Goal: Information Seeking & Learning: Understand process/instructions

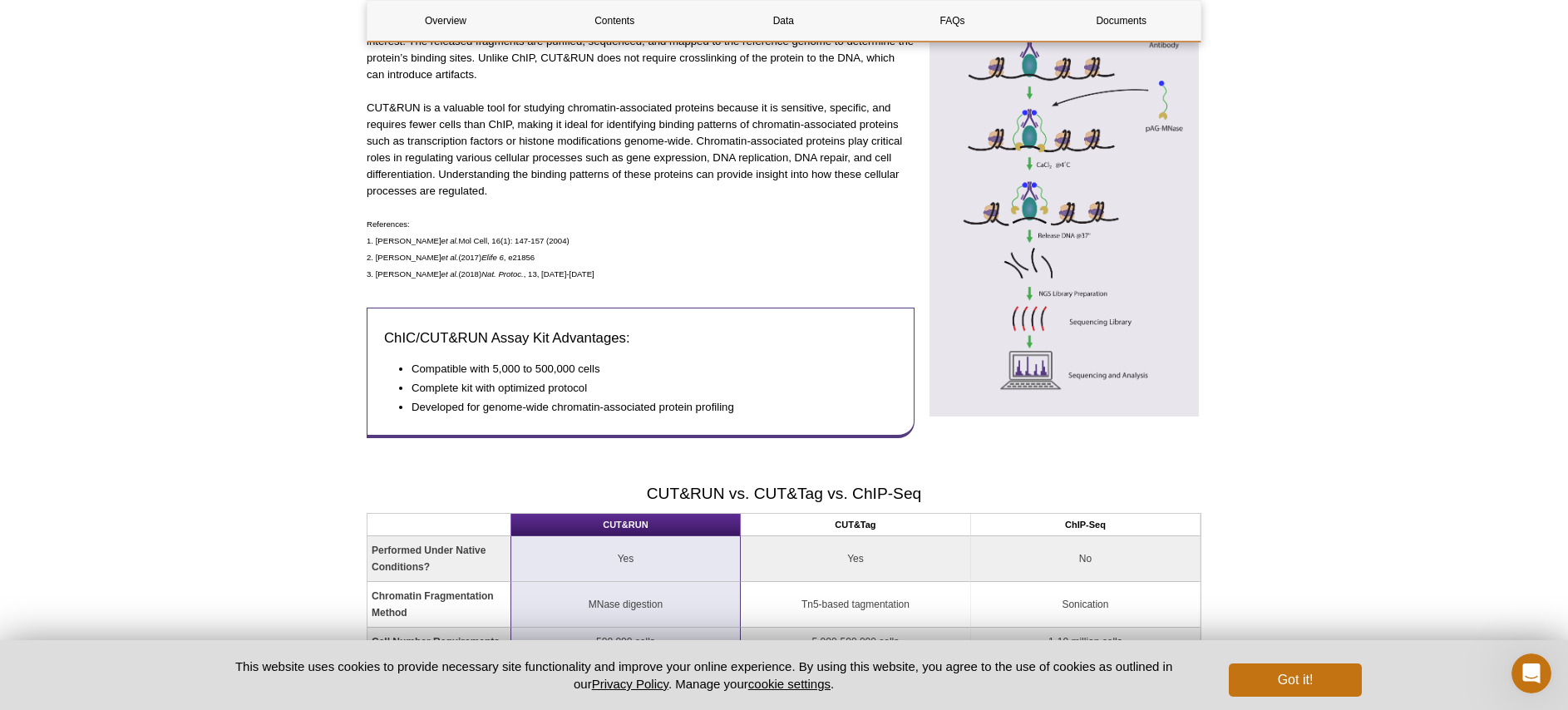
scroll to position [1077, 0]
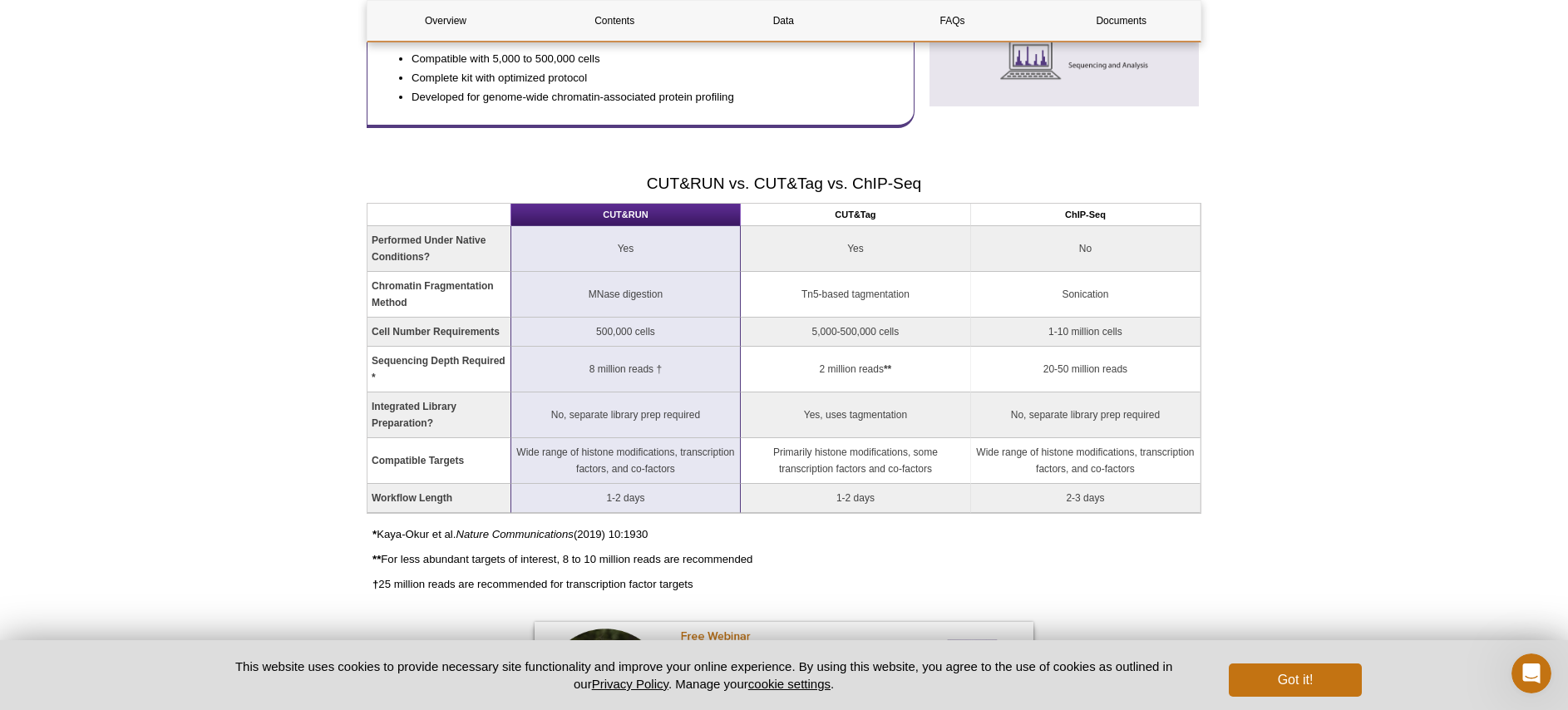
click at [838, 215] on th "CUT&Tag" at bounding box center [855, 214] width 230 height 23
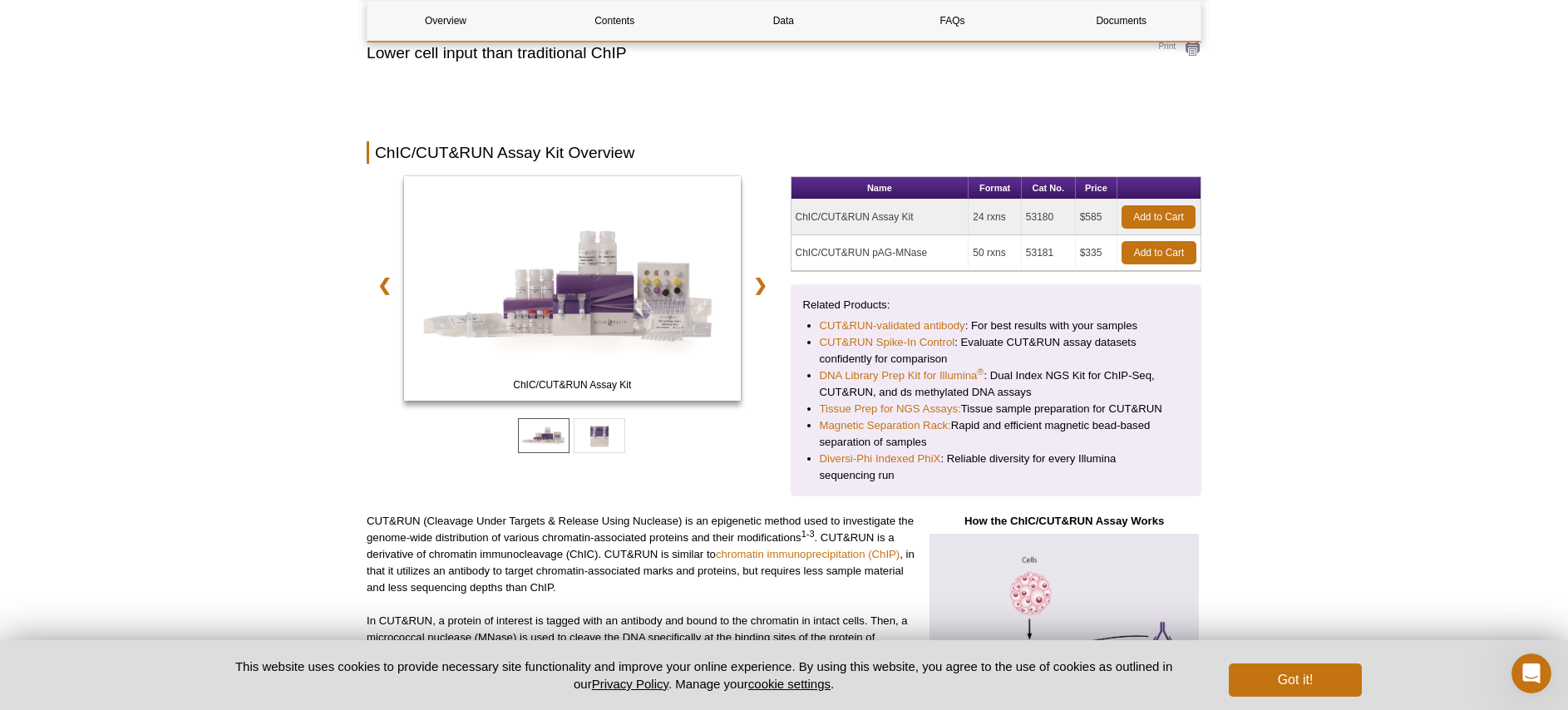
scroll to position [0, 0]
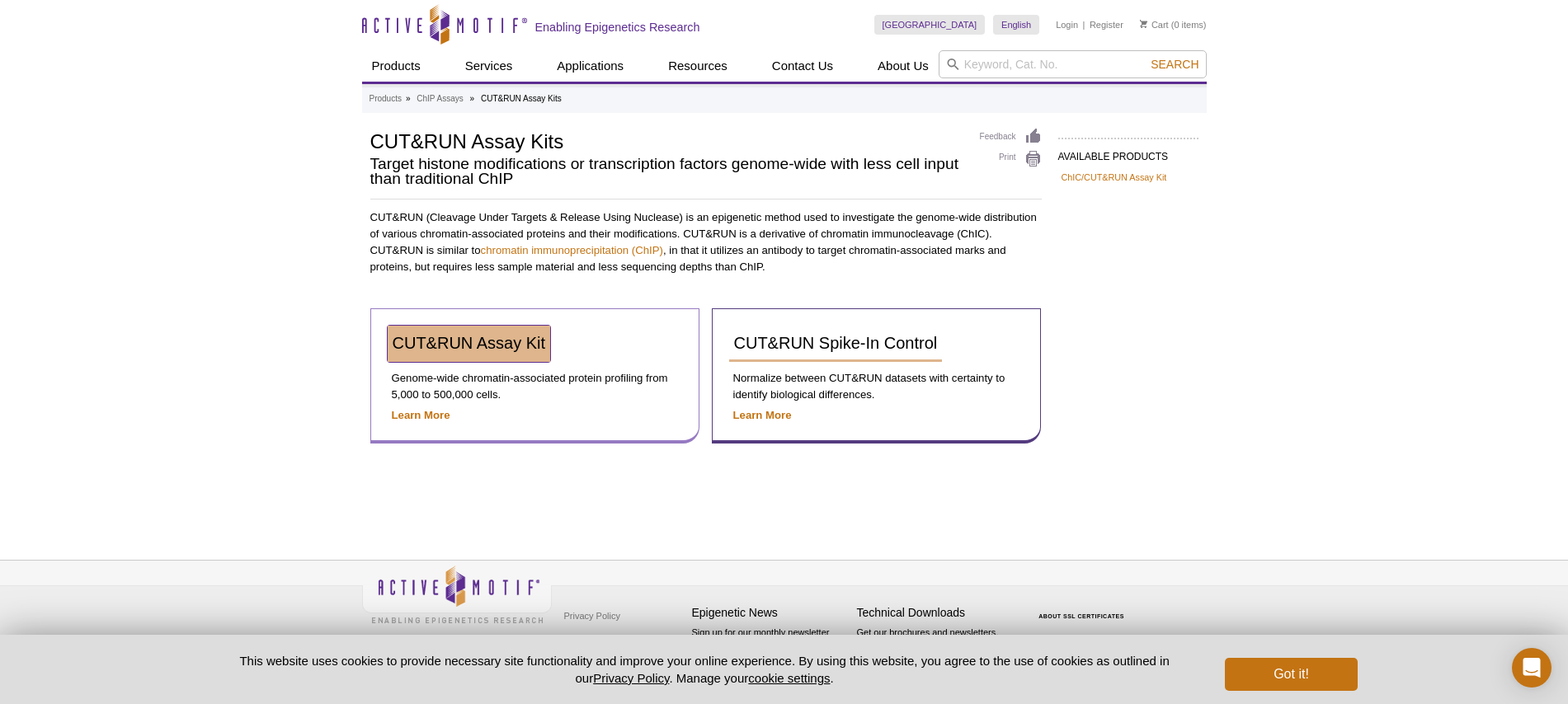
click at [474, 340] on span "CUT&RUN Assay Kit" at bounding box center [469, 343] width 153 height 18
click at [422, 410] on strong "Learn More" at bounding box center [420, 415] width 58 height 13
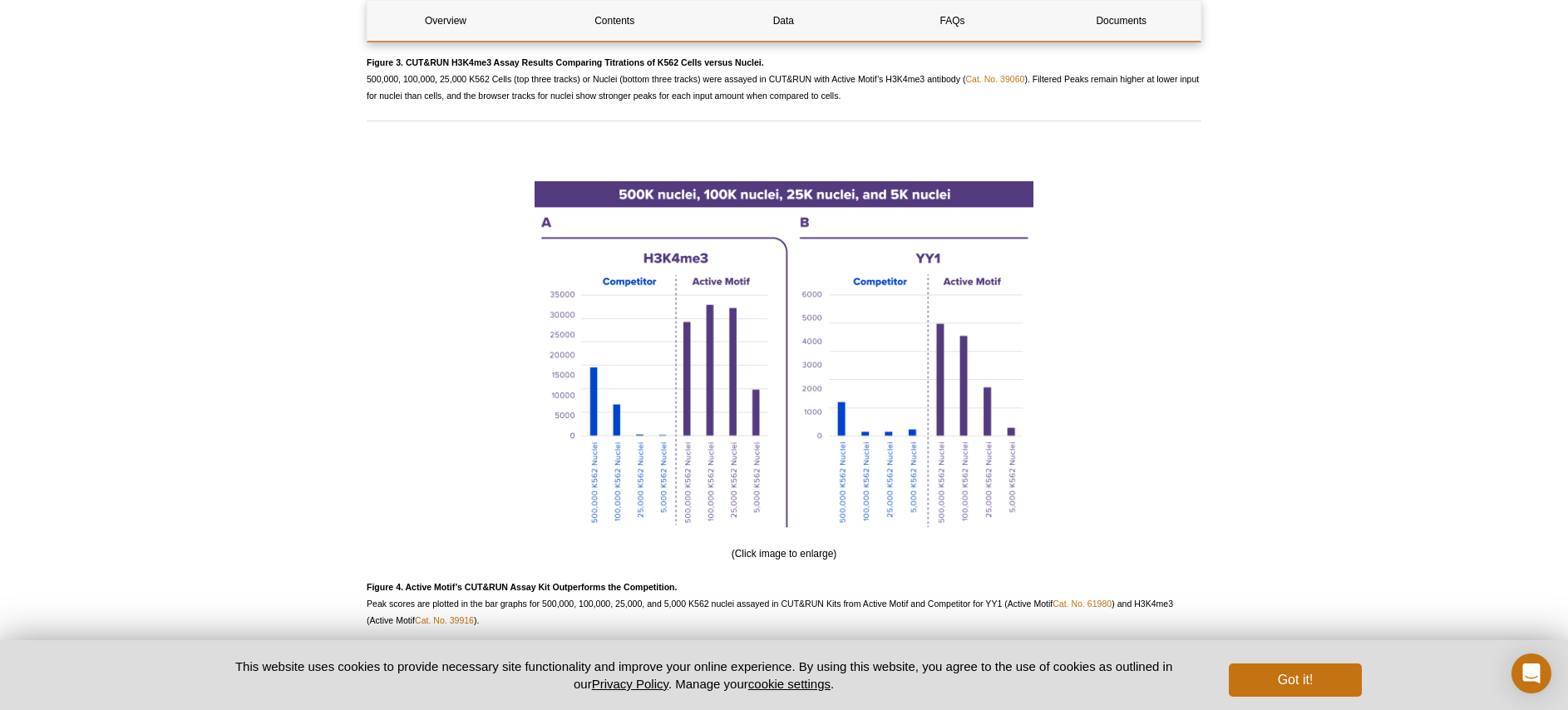
scroll to position [3701, 0]
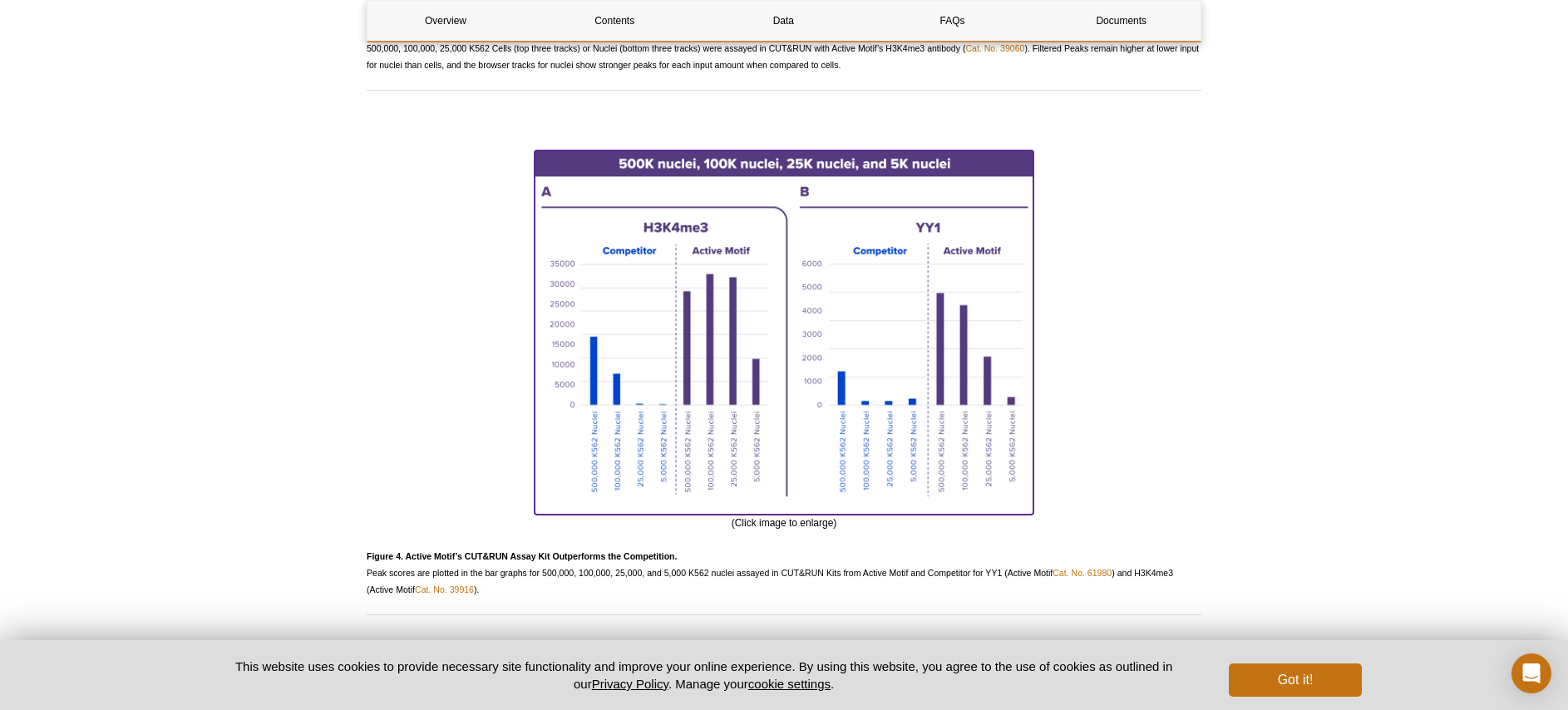
click at [690, 366] on img at bounding box center [784, 330] width 498 height 359
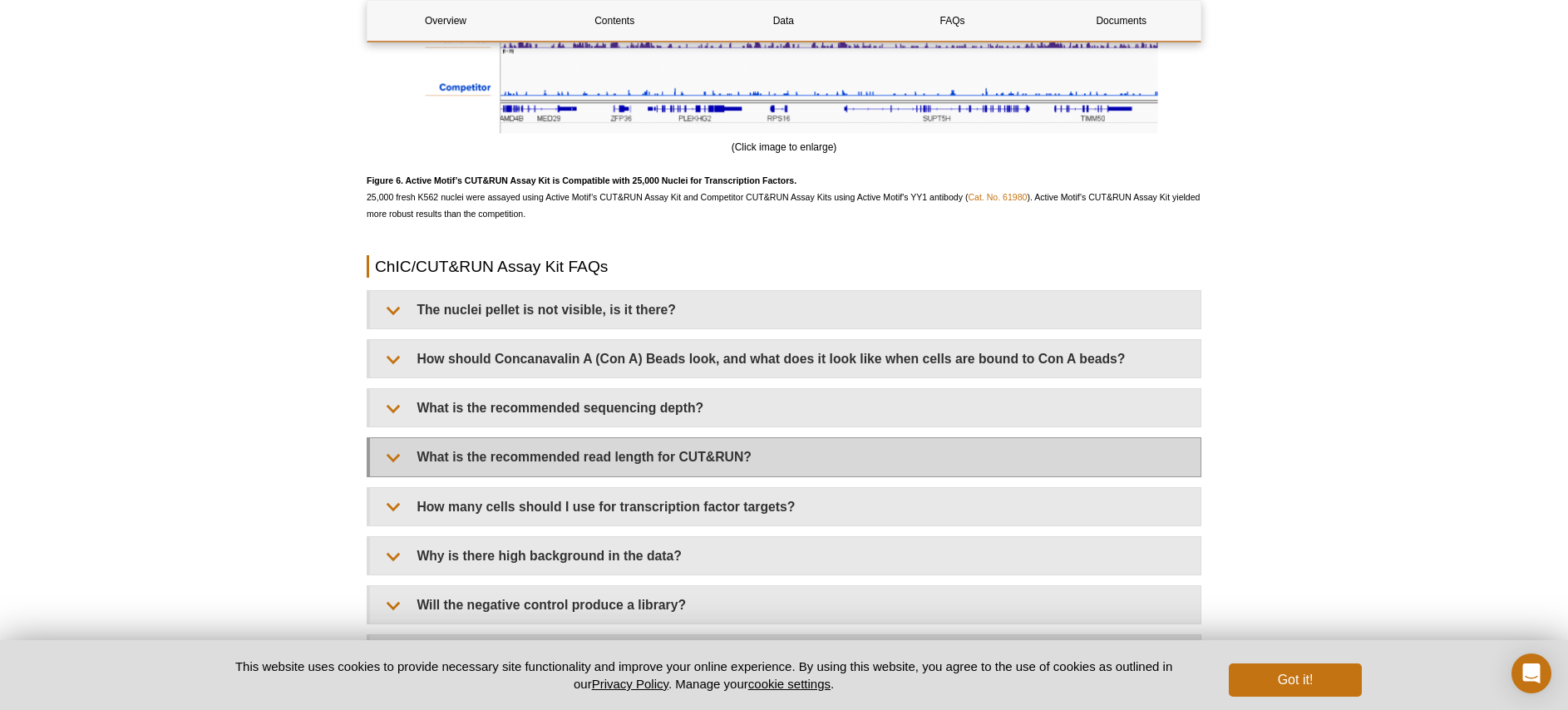
scroll to position [4746, 0]
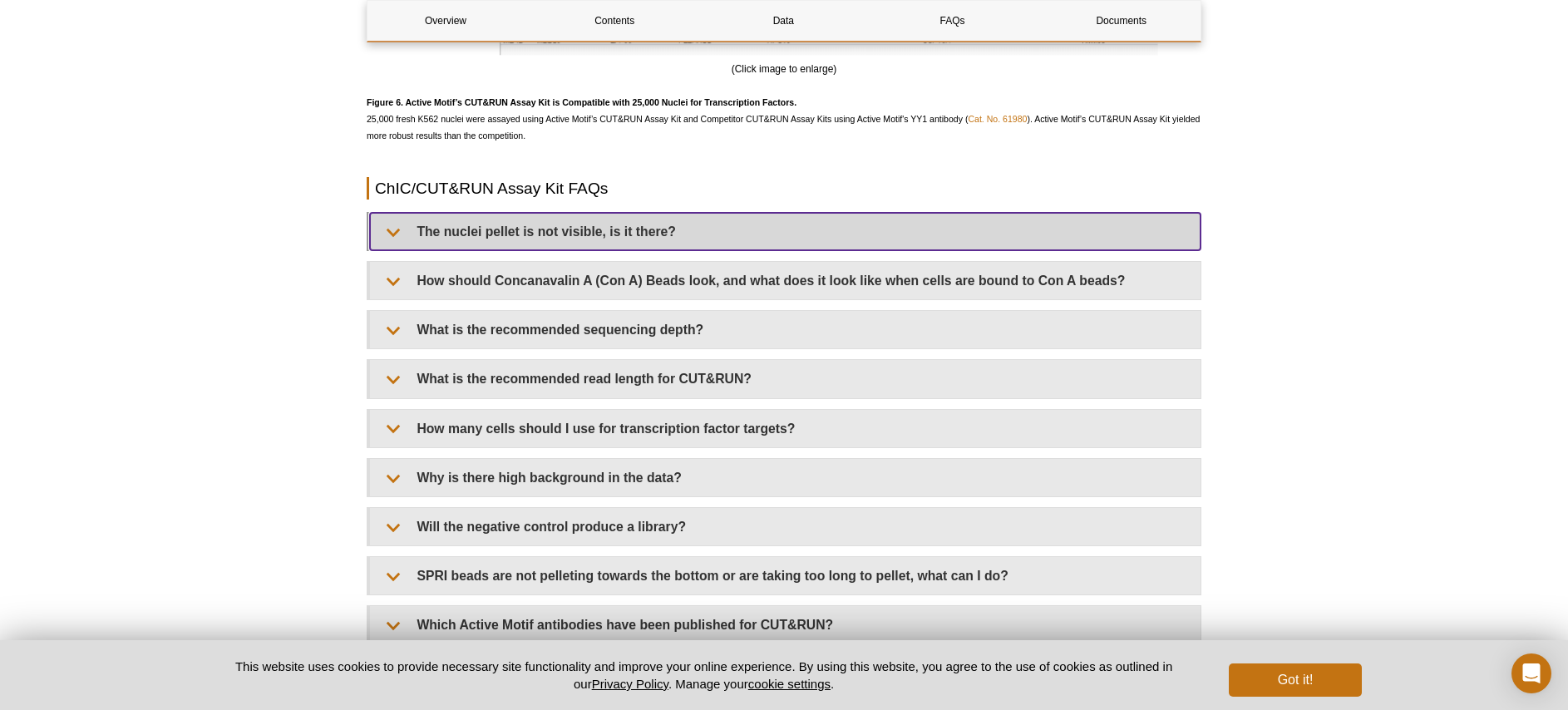
click at [536, 231] on summary "The nuclei pellet is not visible, is it there?" at bounding box center [784, 231] width 830 height 38
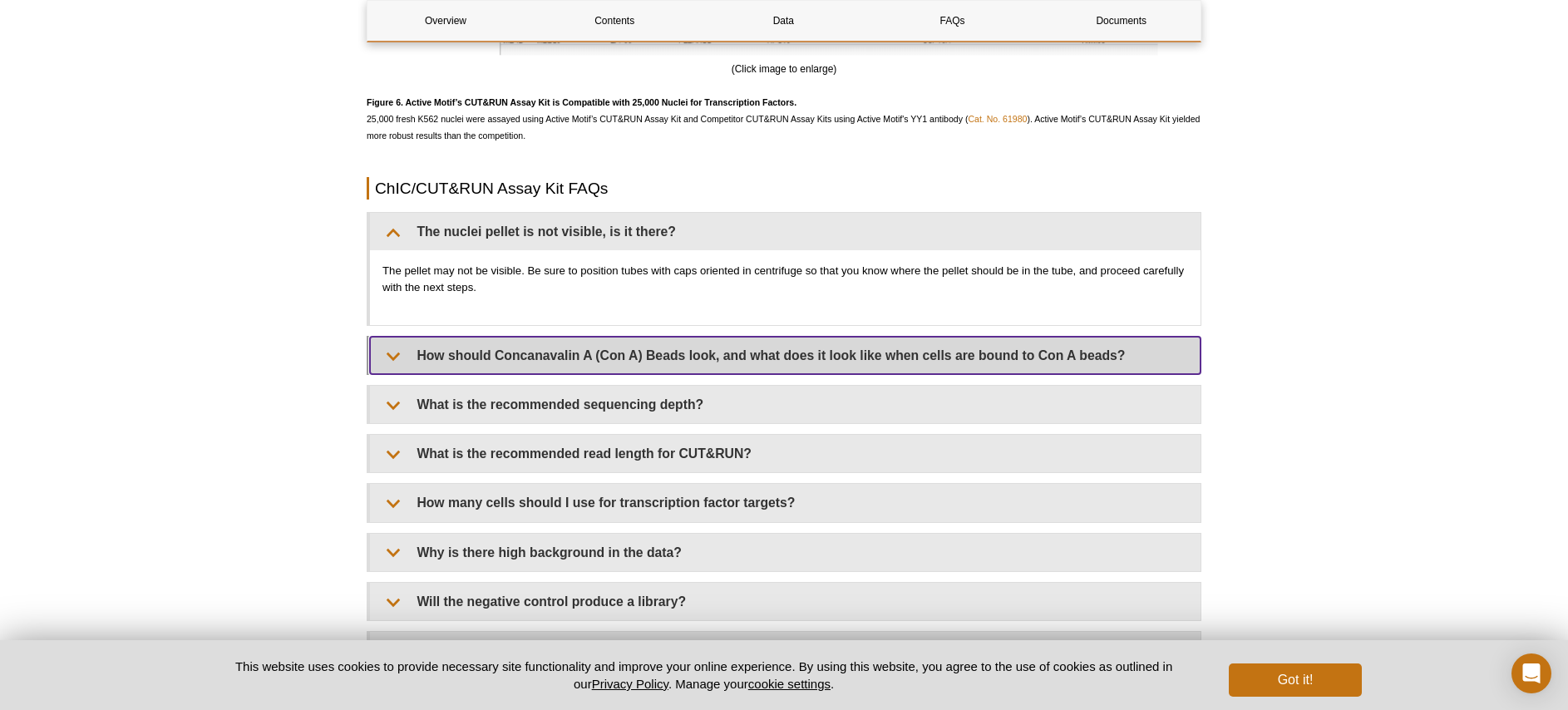
click at [905, 354] on summary "How should Concanavalin A (Con A) Beads look, and what does it look like when c…" at bounding box center [784, 356] width 830 height 38
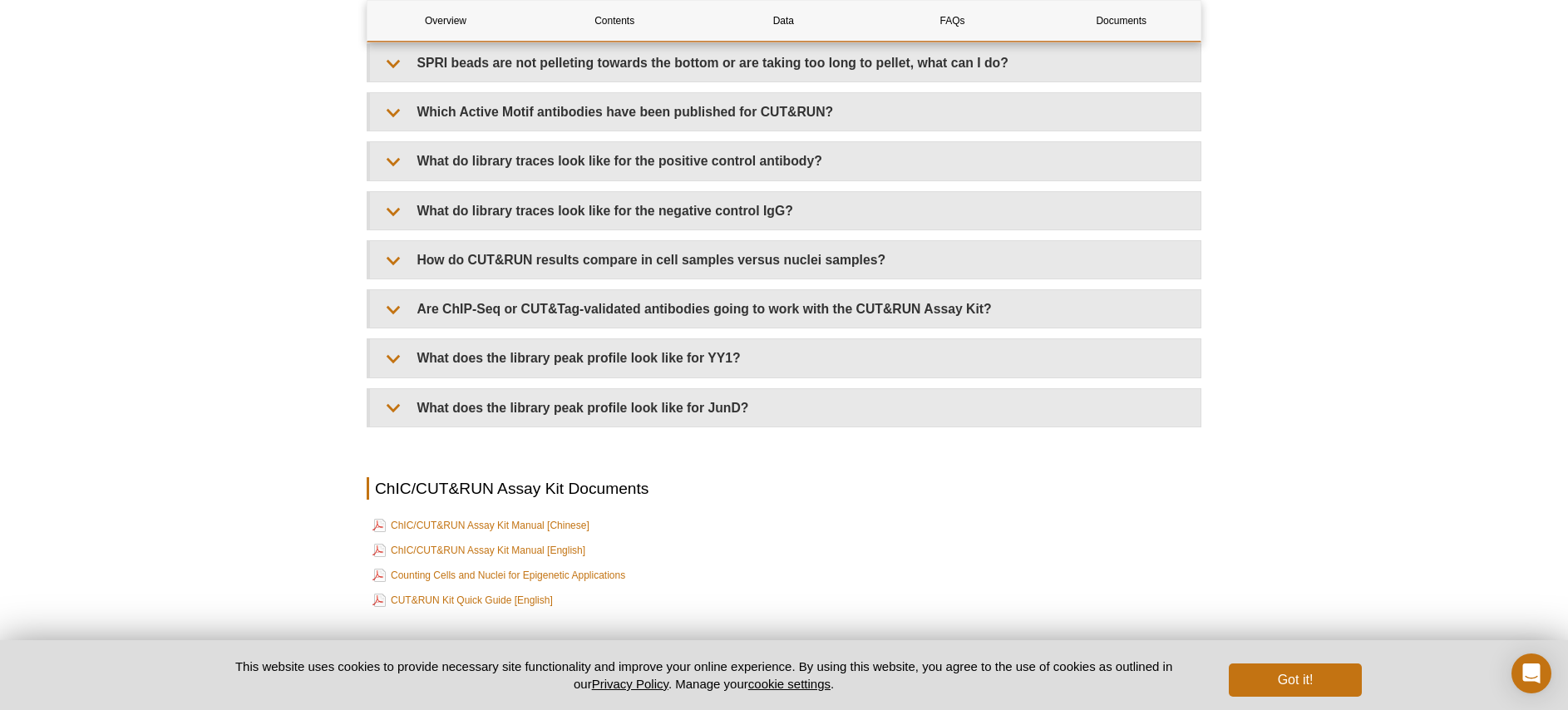
scroll to position [5723, 0]
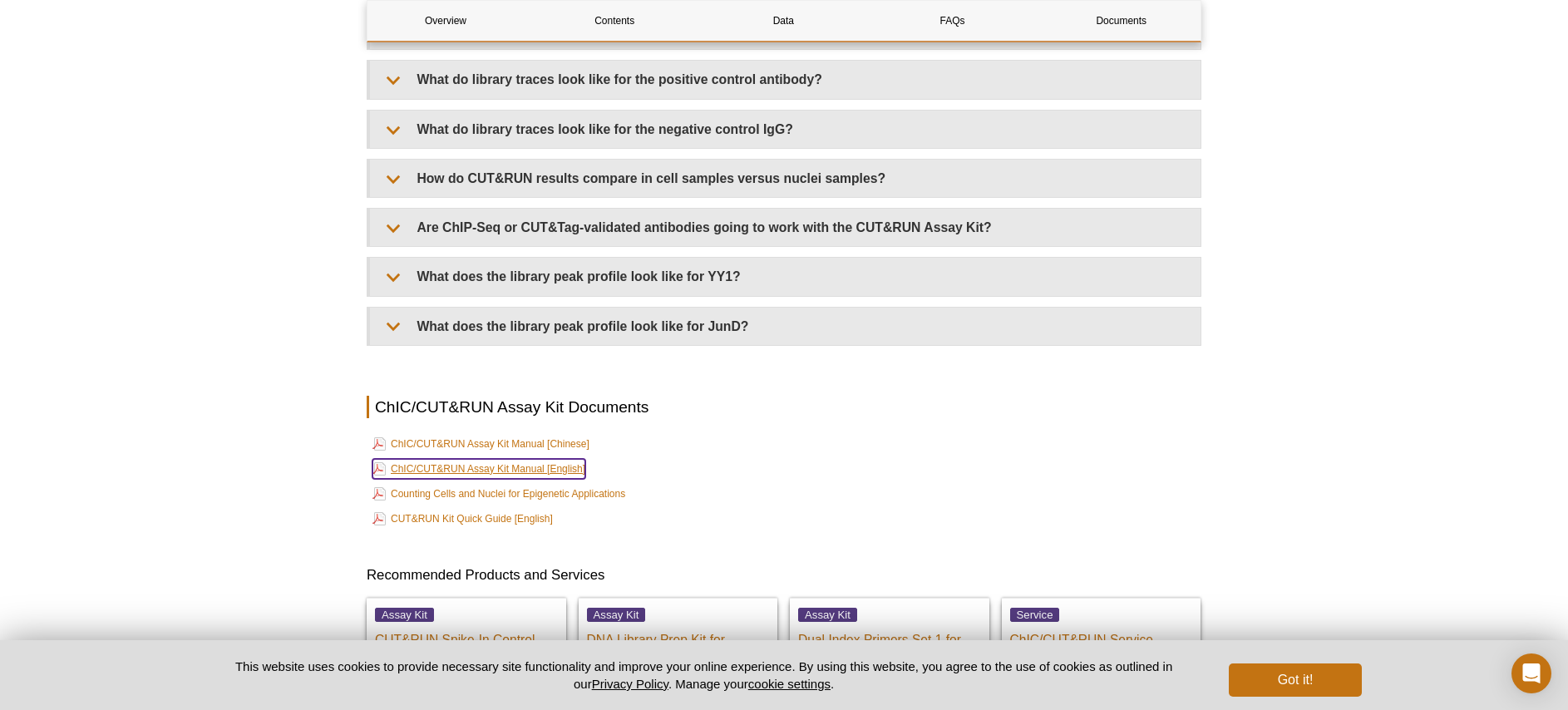
click at [473, 470] on link "ChIC/CUT&RUN Assay Kit Manual [English]" at bounding box center [478, 469] width 212 height 20
